Goal: Transaction & Acquisition: Subscribe to service/newsletter

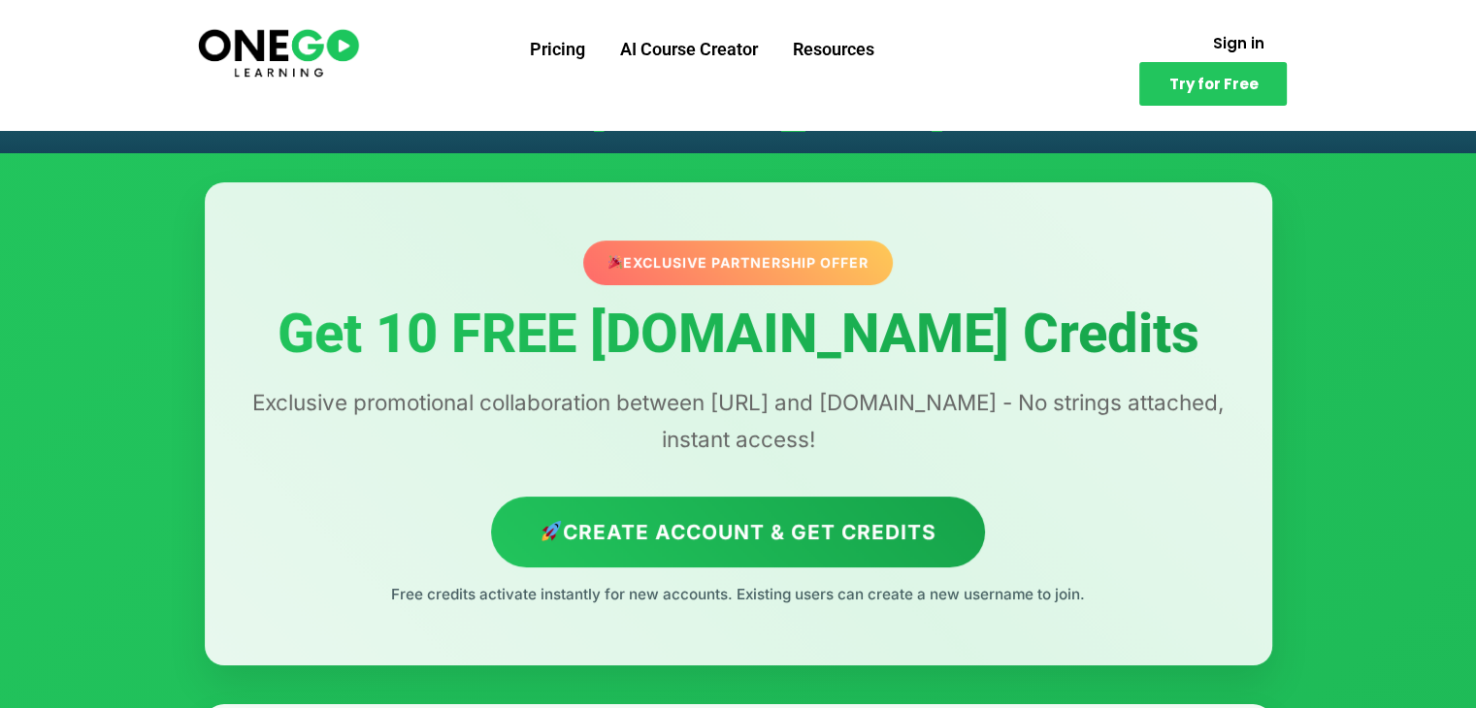
click at [882, 346] on h1 "Get 10 FREE [DOMAIN_NAME] Credits" at bounding box center [739, 335] width 990 height 60
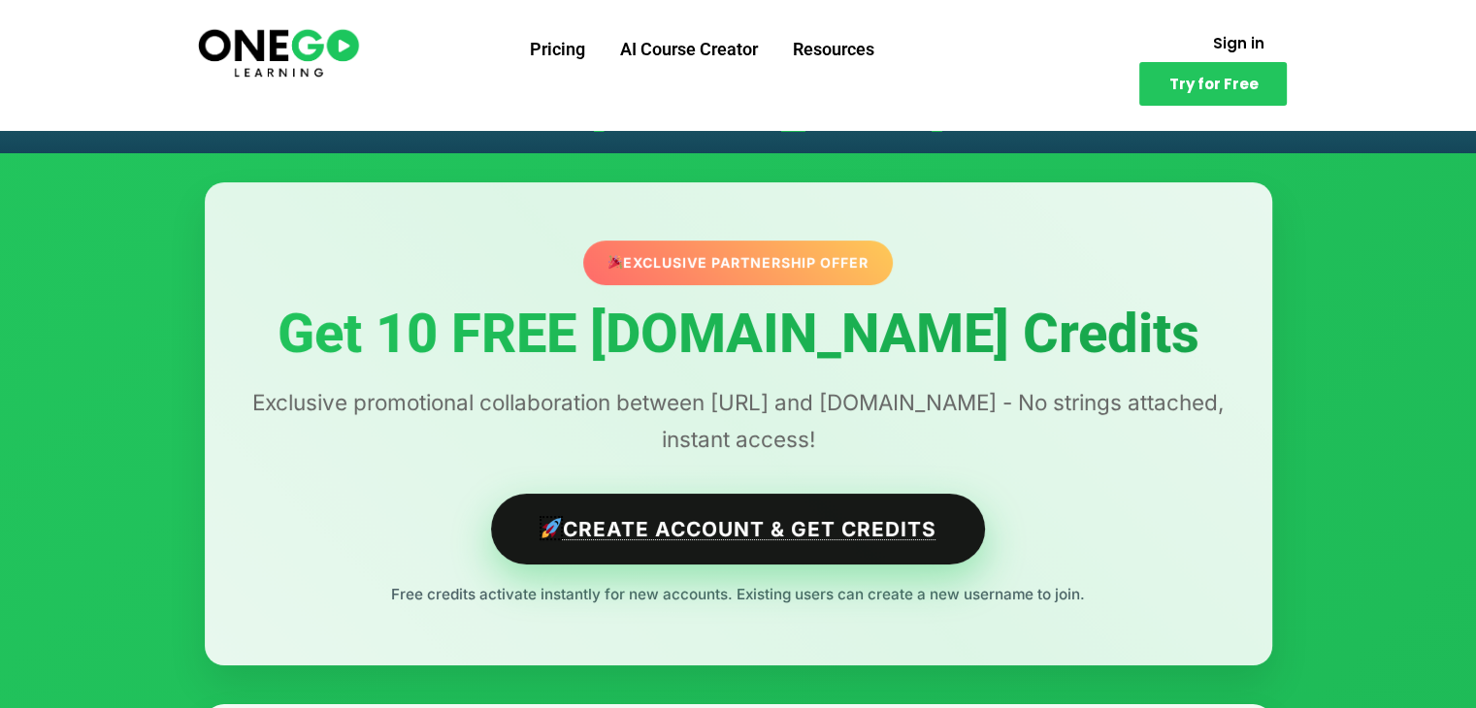
click at [933, 521] on link "Create Account & Get Credits" at bounding box center [738, 529] width 494 height 71
click at [922, 529] on link "Create Account & Get Credits" at bounding box center [738, 529] width 494 height 71
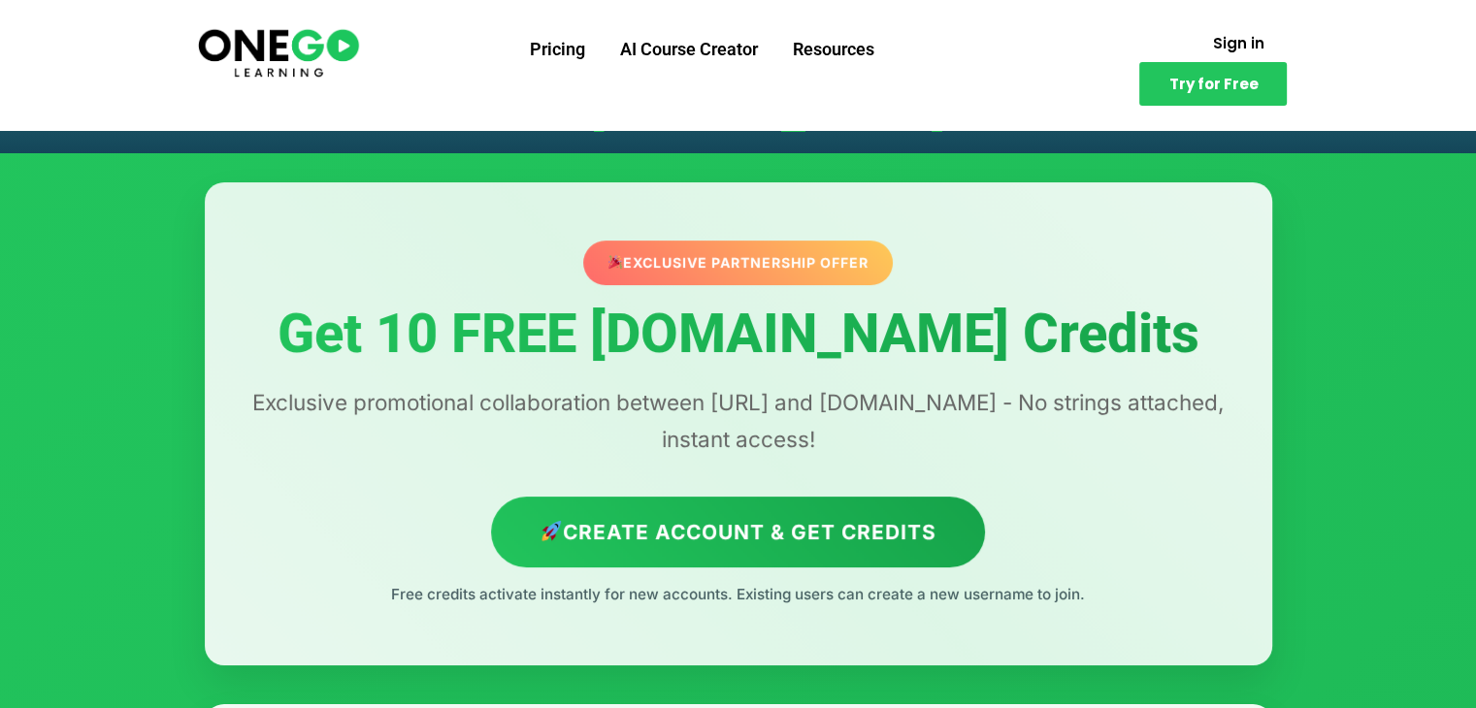
click at [741, 251] on div "Exclusive Partnership Offer" at bounding box center [738, 263] width 310 height 45
click at [1148, 62] on link "Try for Free" at bounding box center [1212, 84] width 147 height 44
click at [1203, 62] on link "Try for Free" at bounding box center [1212, 84] width 147 height 44
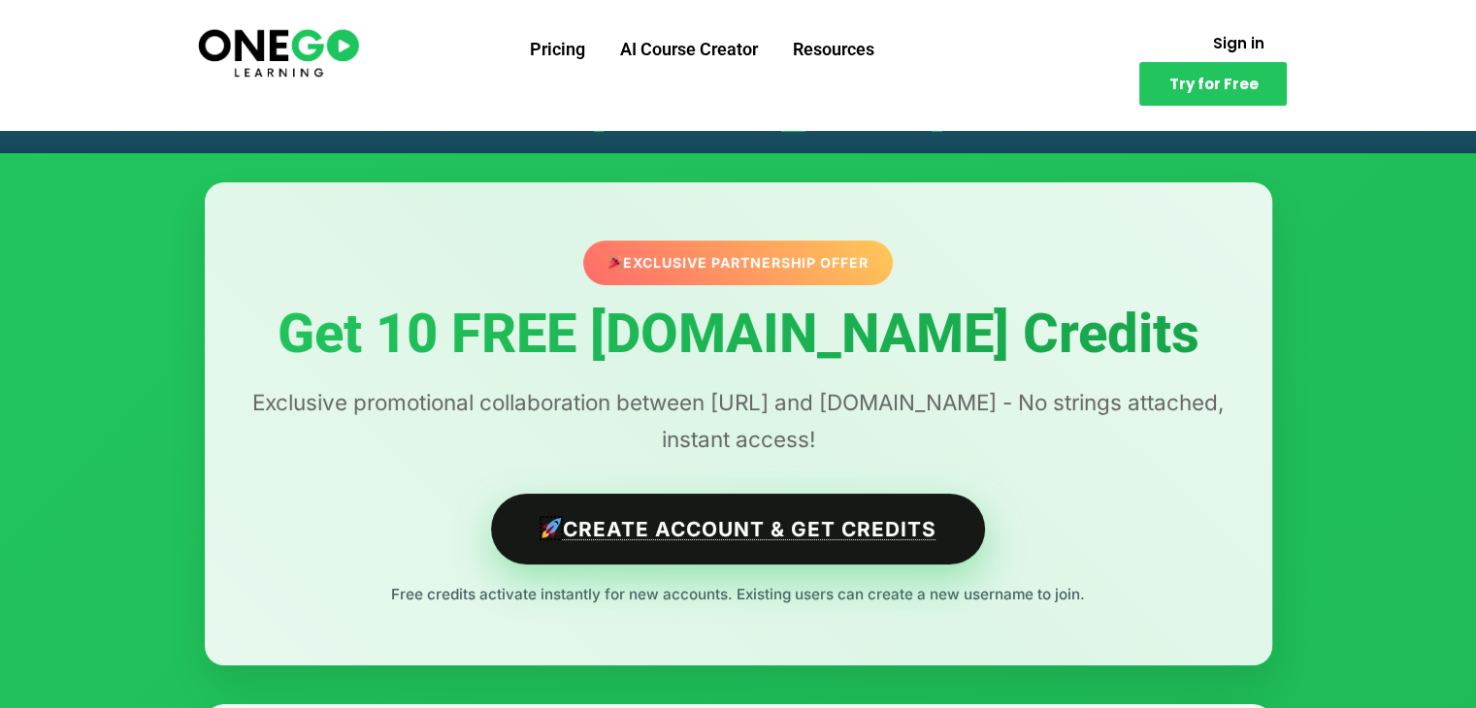
click at [710, 542] on link "Create Account & Get Credits" at bounding box center [738, 529] width 494 height 71
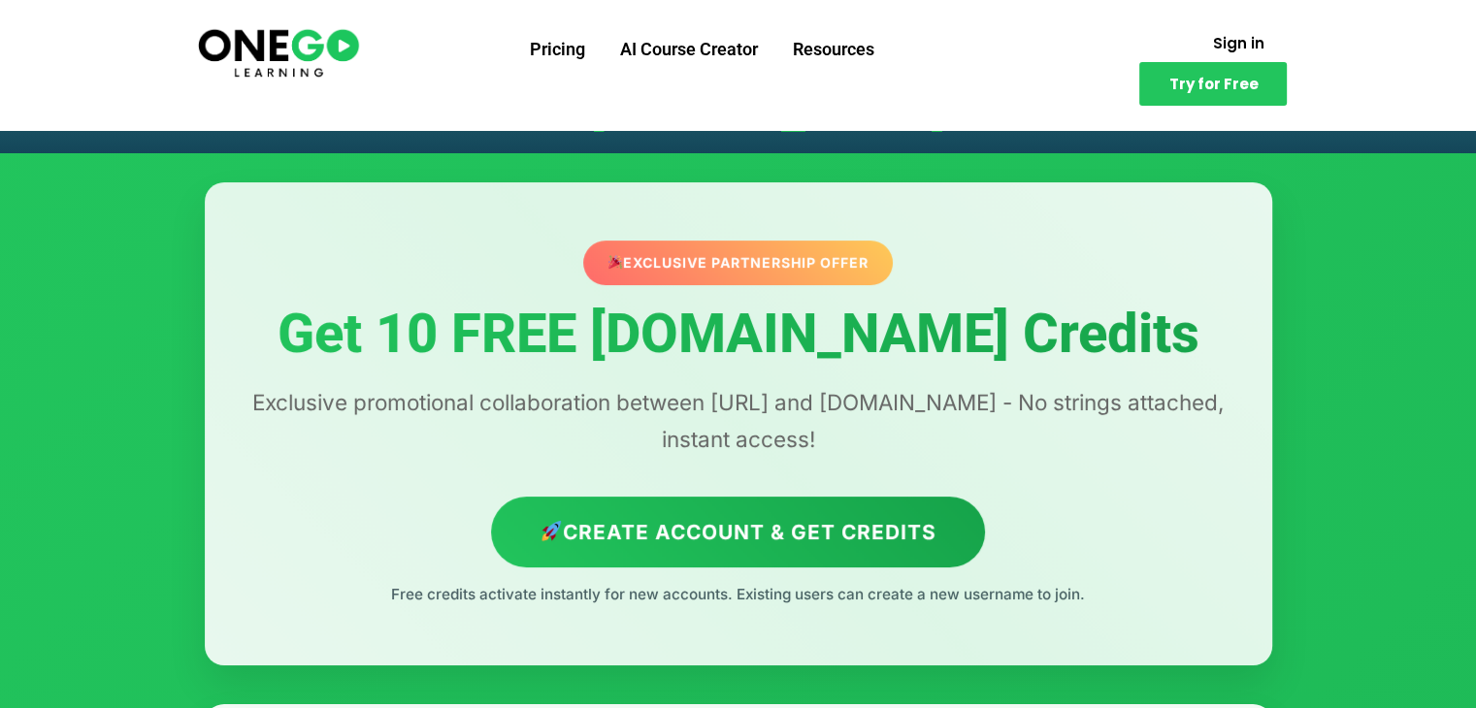
click at [761, 256] on div "Exclusive Partnership Offer" at bounding box center [738, 263] width 310 height 45
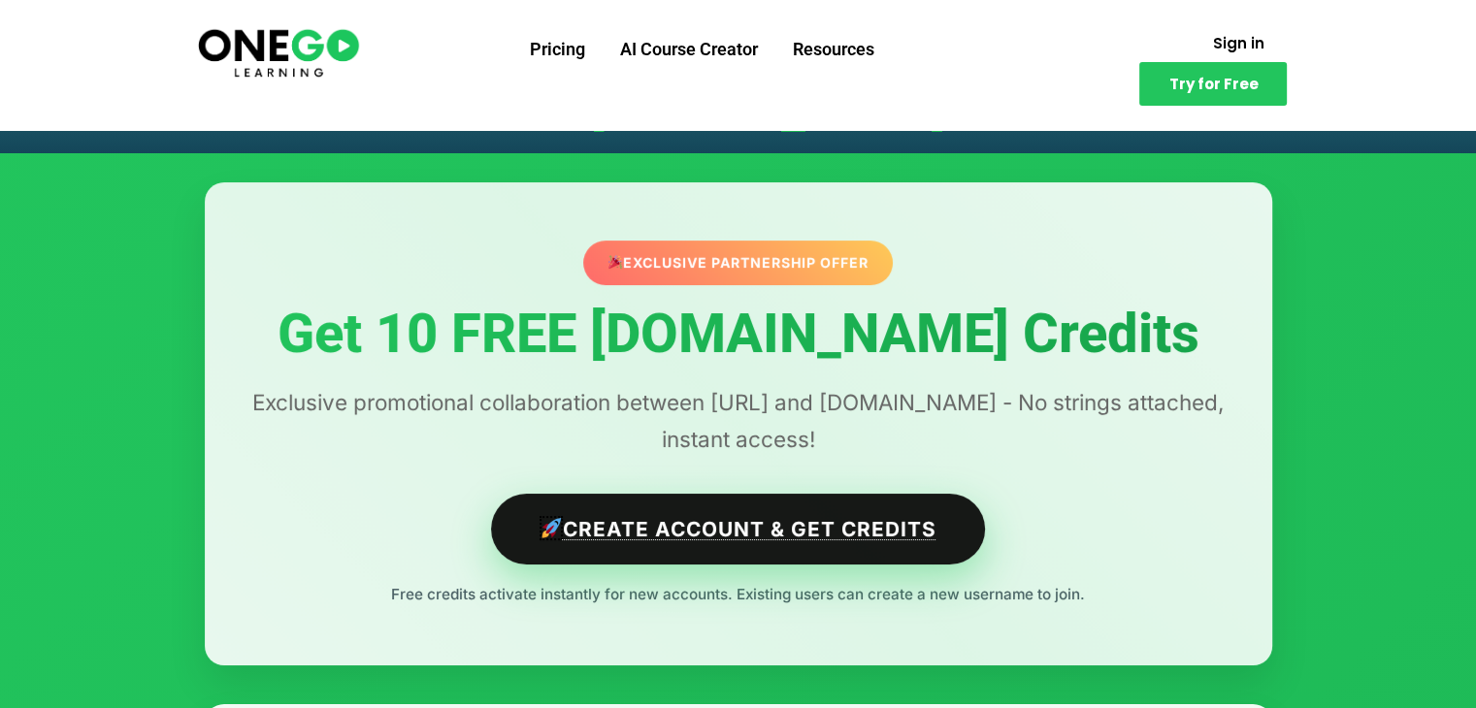
click at [875, 548] on link "Create Account & Get Credits" at bounding box center [738, 529] width 494 height 71
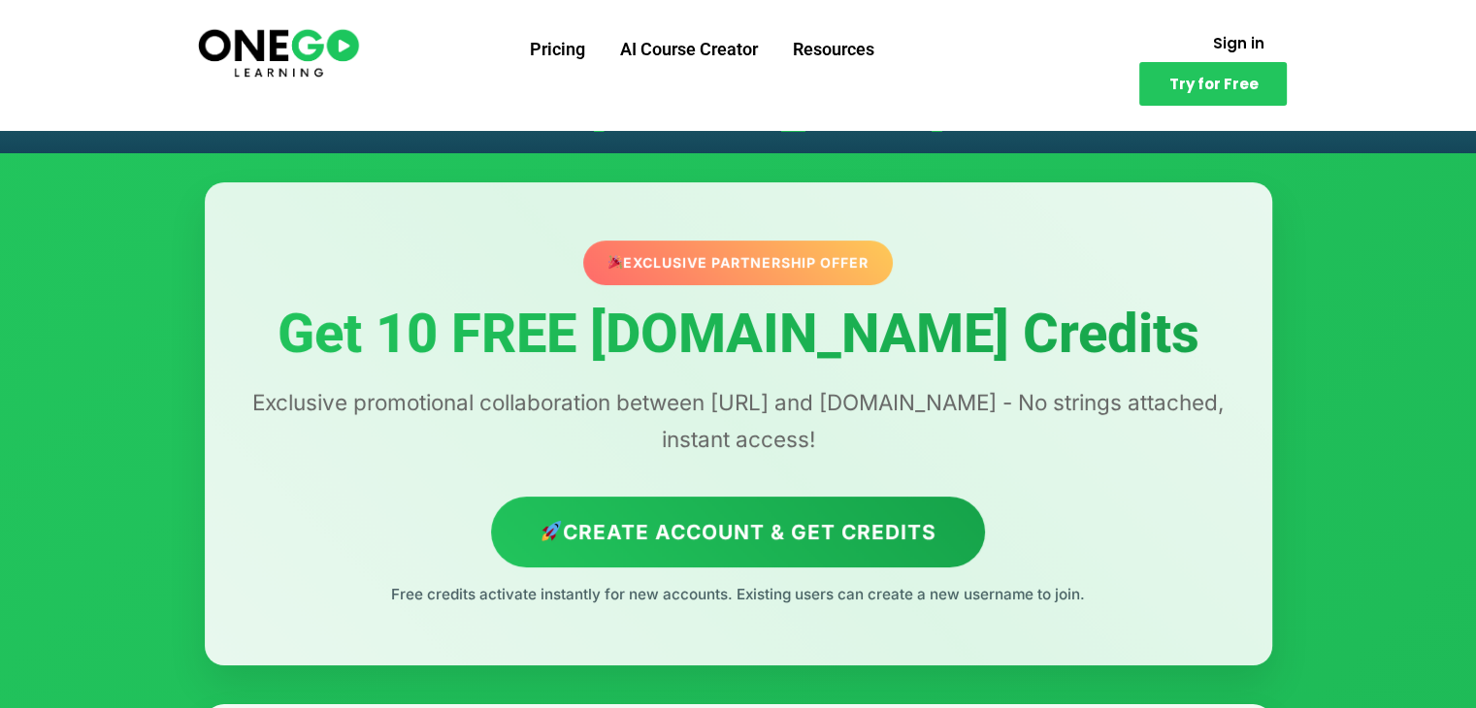
click at [1104, 68] on div "Pricing AI Course Creator Resources Sign in Try for Free" at bounding box center [738, 64] width 1106 height 81
click at [1212, 36] on span "Sign in" at bounding box center [1237, 43] width 51 height 15
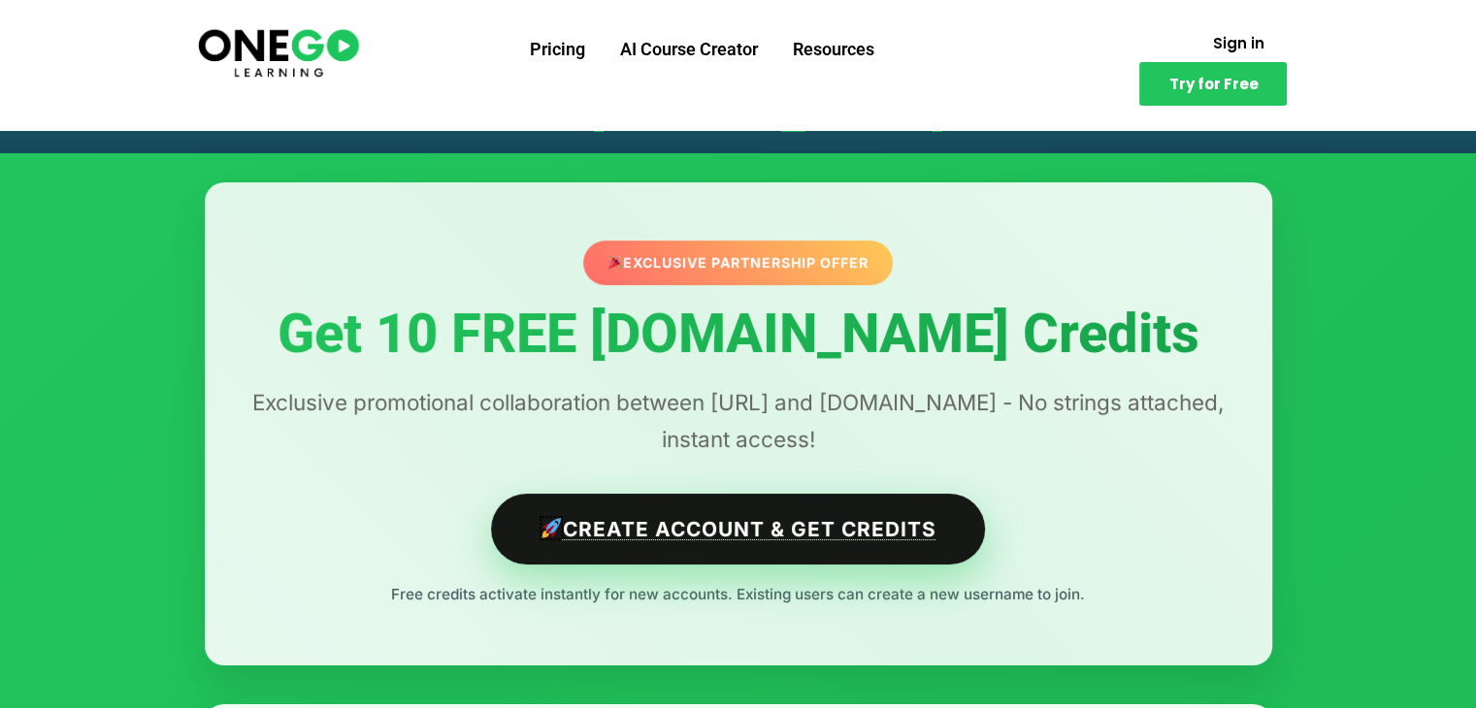
click at [792, 538] on link "Create Account & Get Credits" at bounding box center [738, 529] width 494 height 71
